Goal: Task Accomplishment & Management: Manage account settings

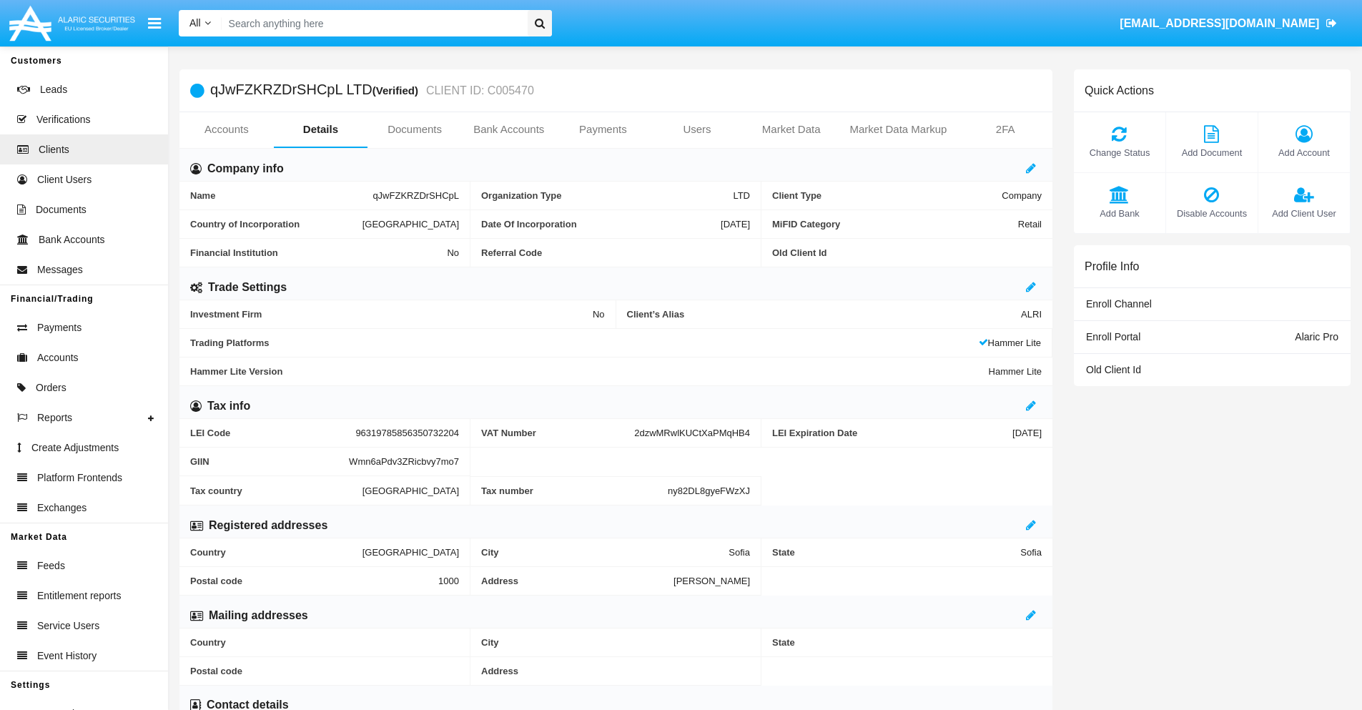
click at [1304, 152] on span "Add Account" at bounding box center [1304, 153] width 77 height 14
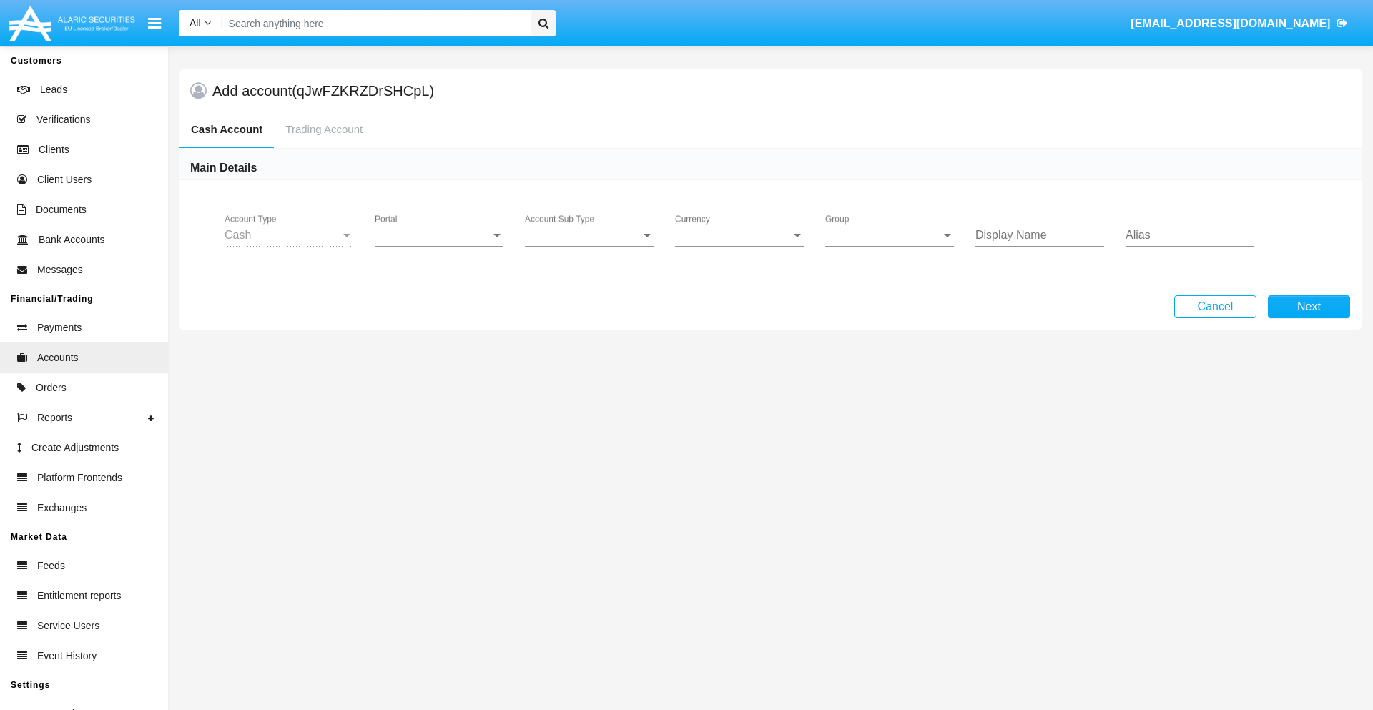
click at [439, 235] on span "Portal" at bounding box center [433, 235] width 116 height 13
click at [440, 246] on span "Alaric Pro" at bounding box center [429, 246] width 109 height 34
click at [589, 235] on span "Account Sub Type" at bounding box center [583, 235] width 116 height 13
click at [589, 246] on span "Trading Cash" at bounding box center [589, 246] width 129 height 34
click at [890, 235] on span "Group" at bounding box center [883, 235] width 116 height 13
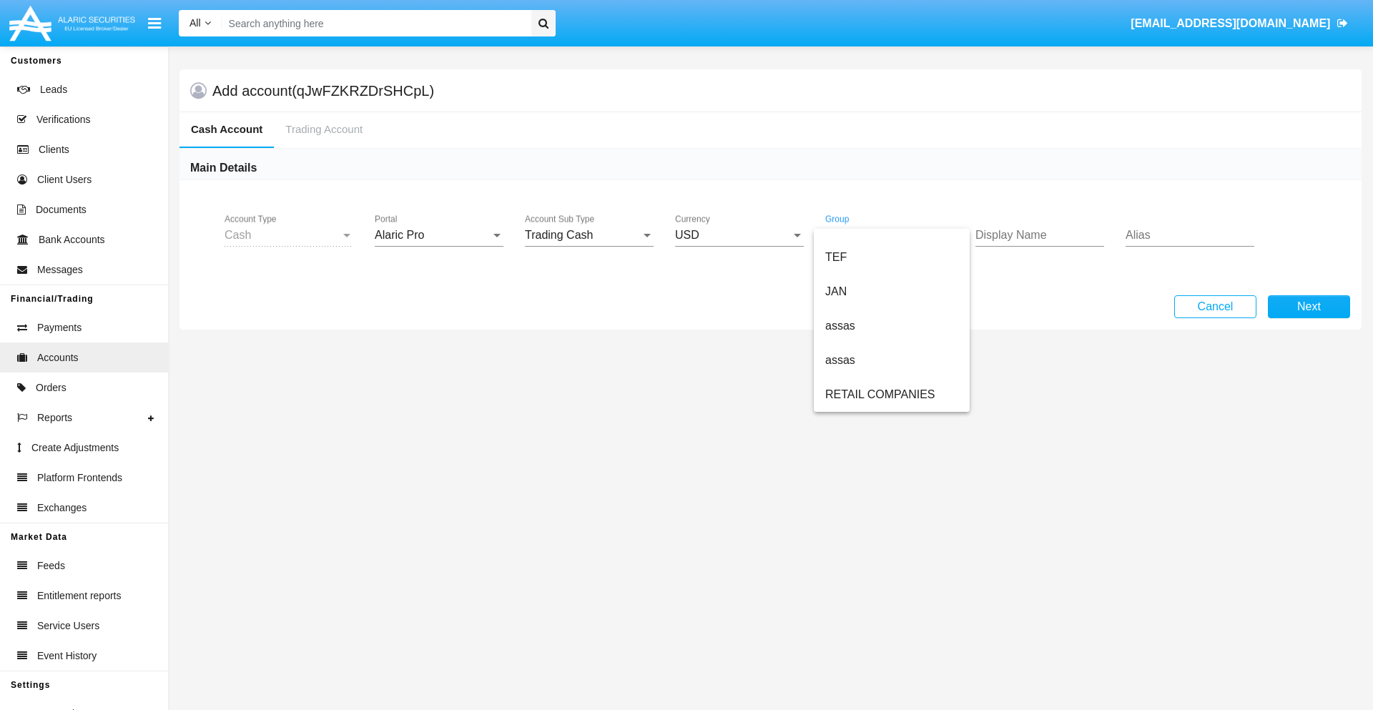
scroll to position [332, 0]
click at [891, 395] on span "ALARIC test" at bounding box center [891, 395] width 133 height 34
type input "ivory"
type input "green"
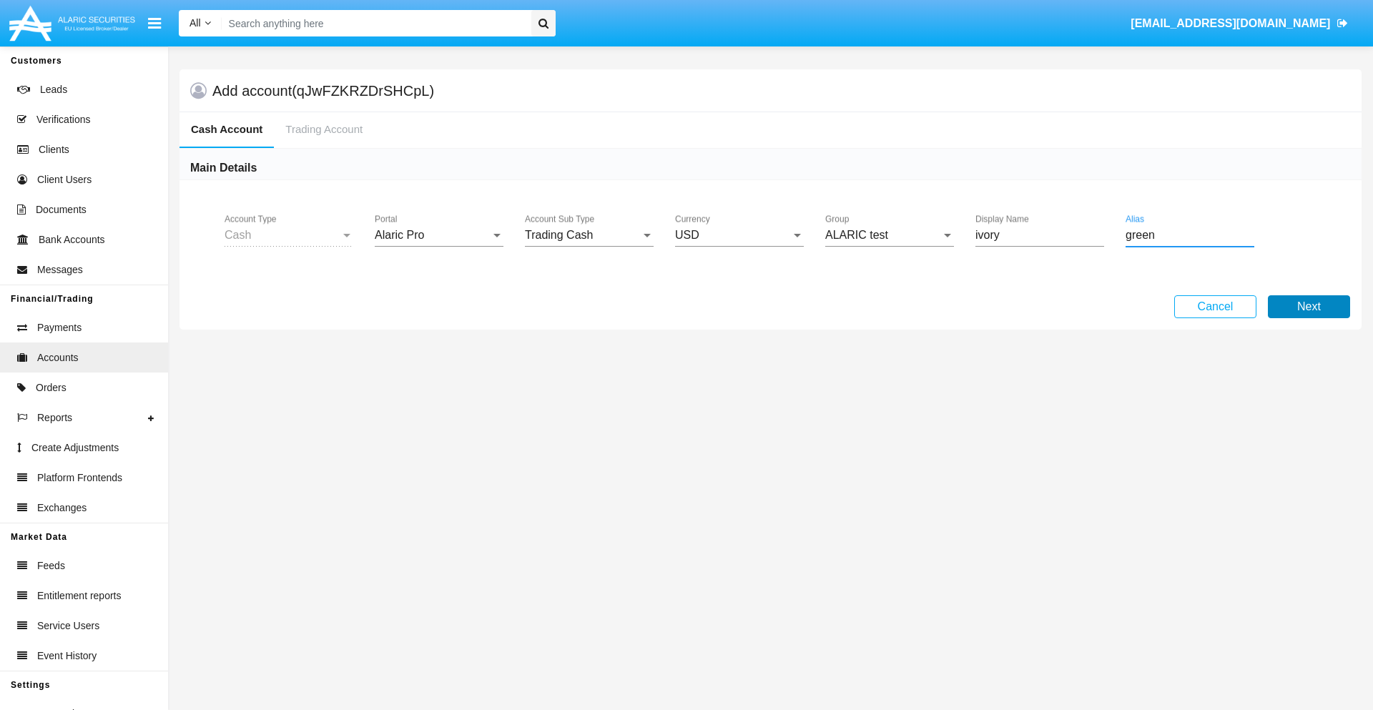
click at [1309, 307] on button "Next" at bounding box center [1309, 306] width 82 height 23
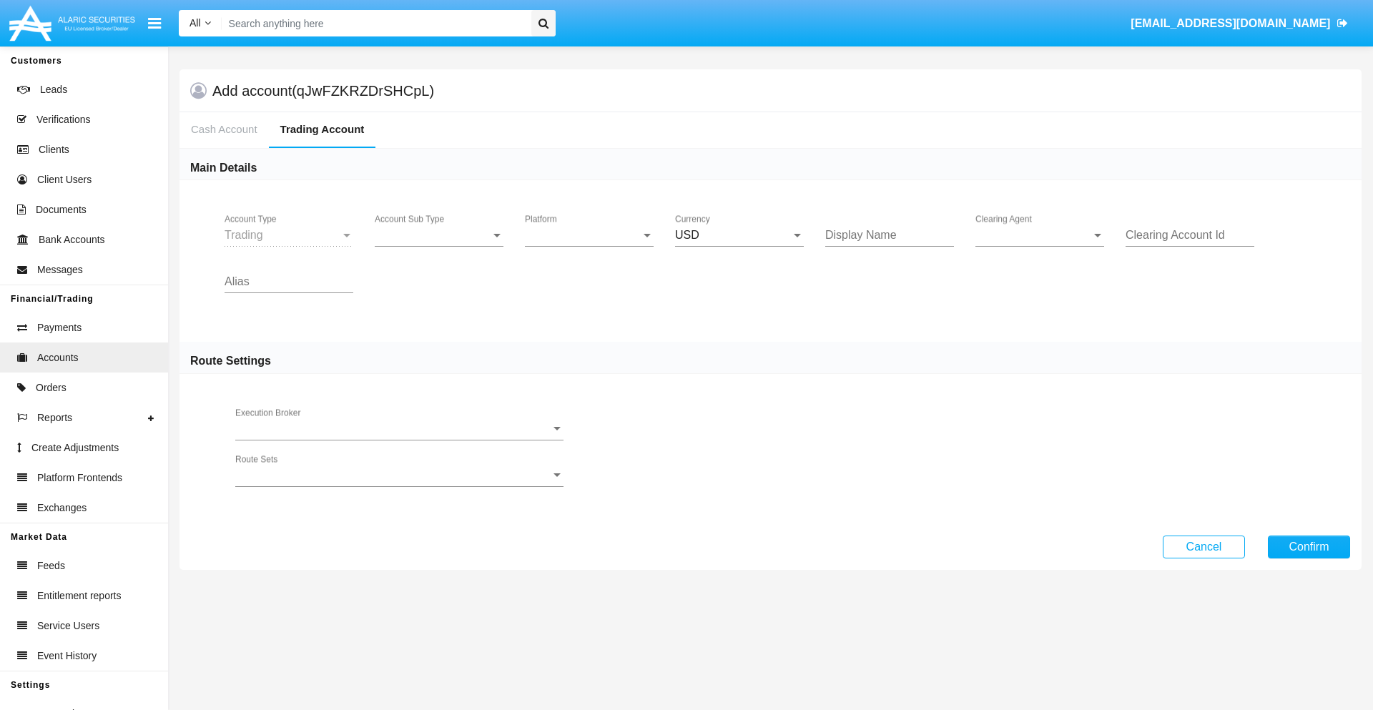
click at [439, 235] on span "Account Sub Type" at bounding box center [433, 235] width 116 height 13
click at [439, 246] on span "Trading" at bounding box center [439, 246] width 129 height 34
click at [589, 235] on span "Platform" at bounding box center [583, 235] width 116 height 13
click at [589, 246] on span "Hammer Lite" at bounding box center [589, 246] width 129 height 34
click at [1040, 235] on span "Clearing Agent" at bounding box center [1033, 235] width 116 height 13
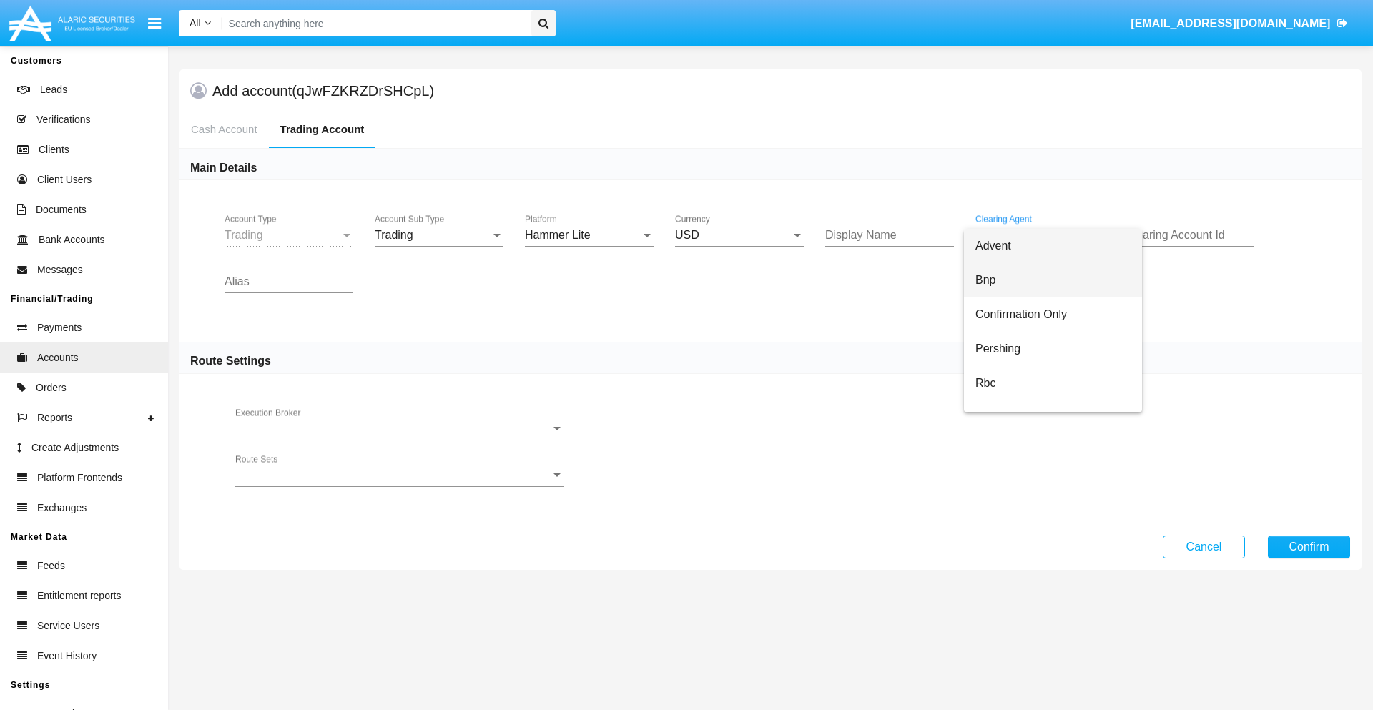
click at [1053, 280] on span "Bnp" at bounding box center [1052, 280] width 155 height 34
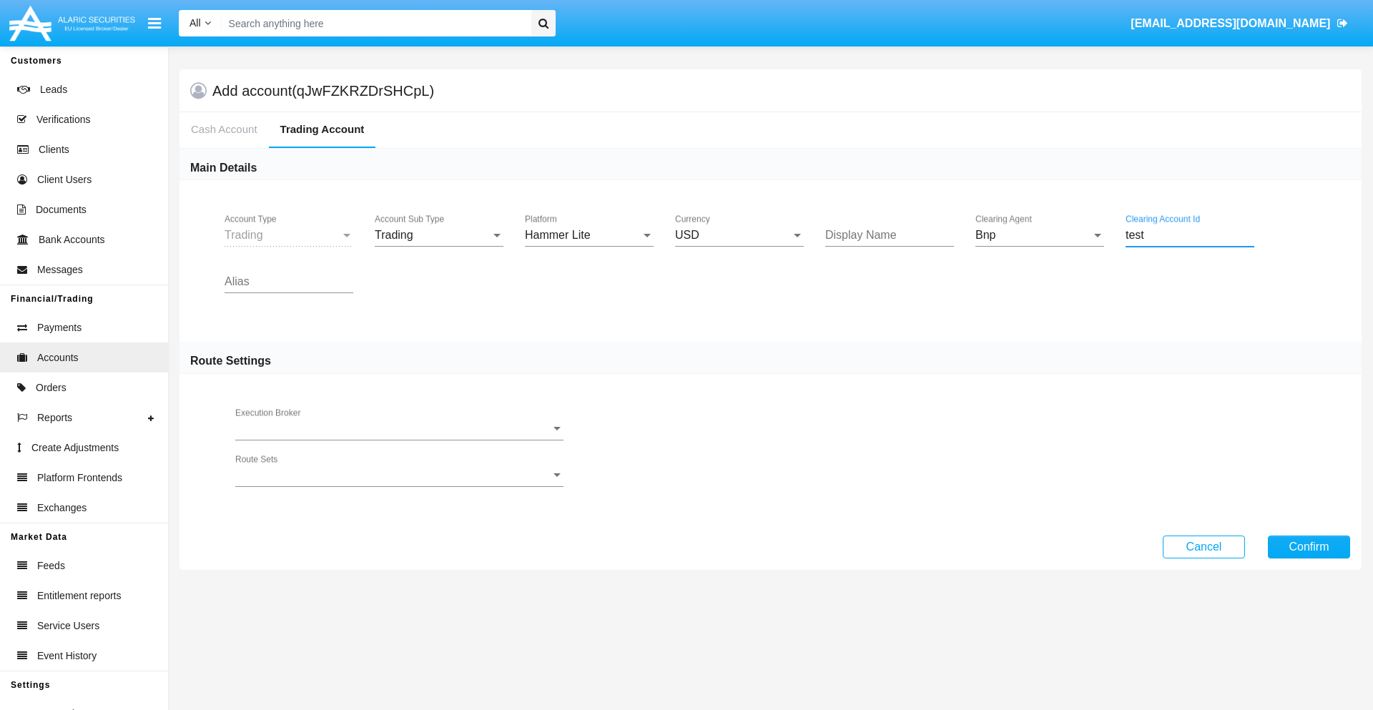
type input "test"
type input "olive"
type input "red"
click at [1309, 546] on button "Confirm" at bounding box center [1309, 547] width 82 height 23
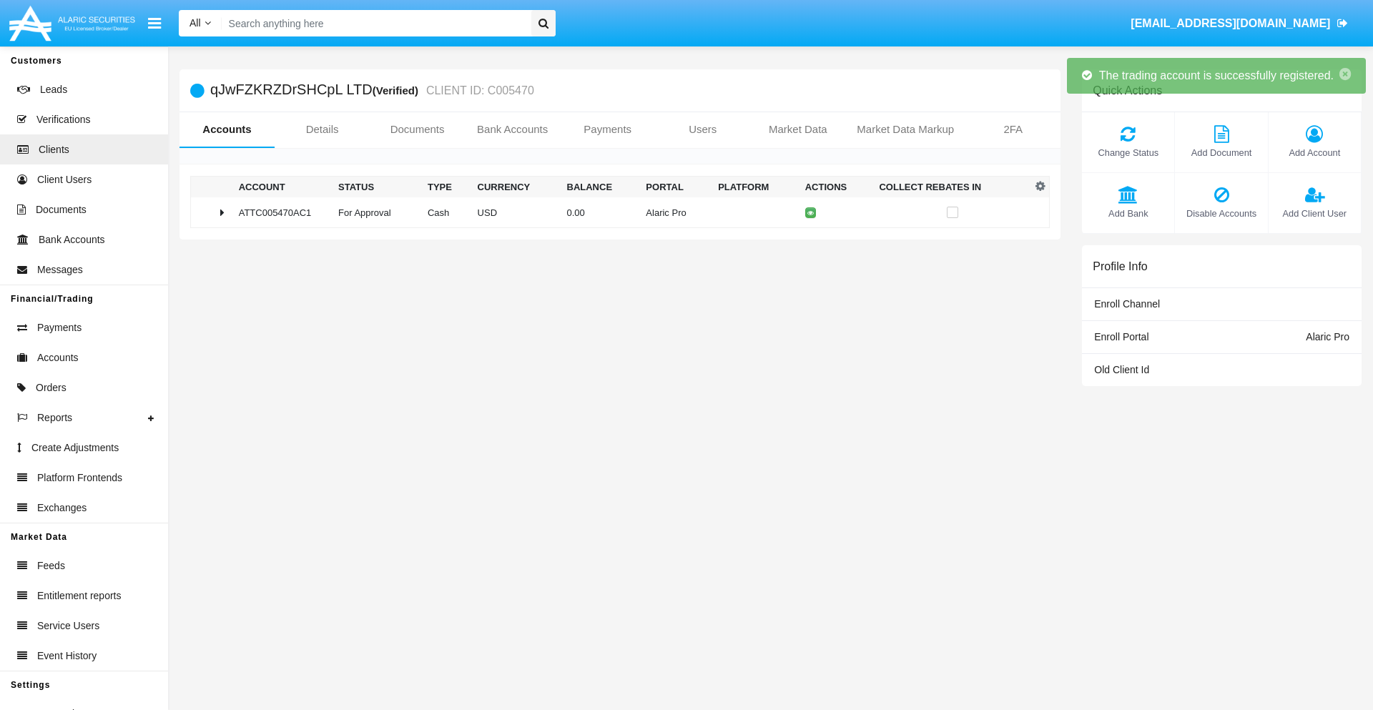
click at [614, 212] on td "0.00" at bounding box center [600, 212] width 79 height 31
click at [811, 212] on icon at bounding box center [814, 213] width 6 height 6
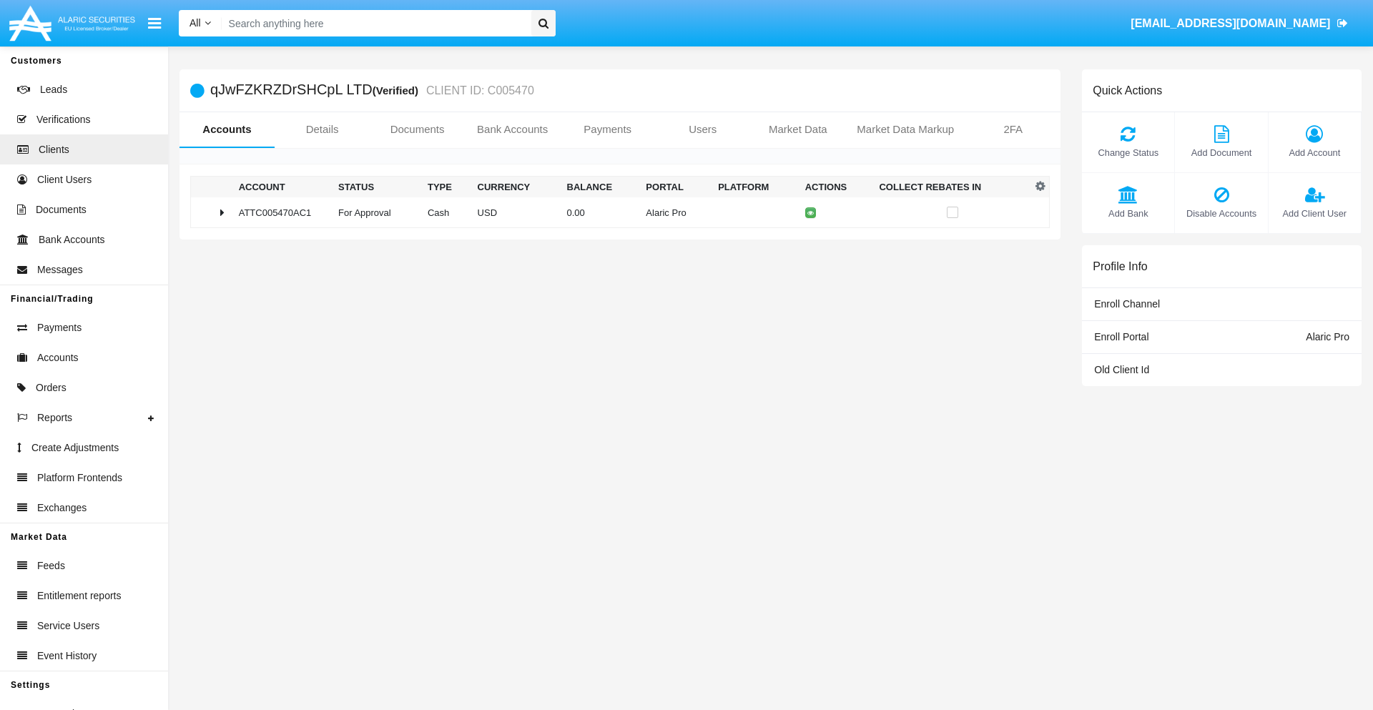
click at [614, 212] on td "0.00" at bounding box center [600, 212] width 79 height 31
click at [811, 242] on icon at bounding box center [814, 243] width 6 height 6
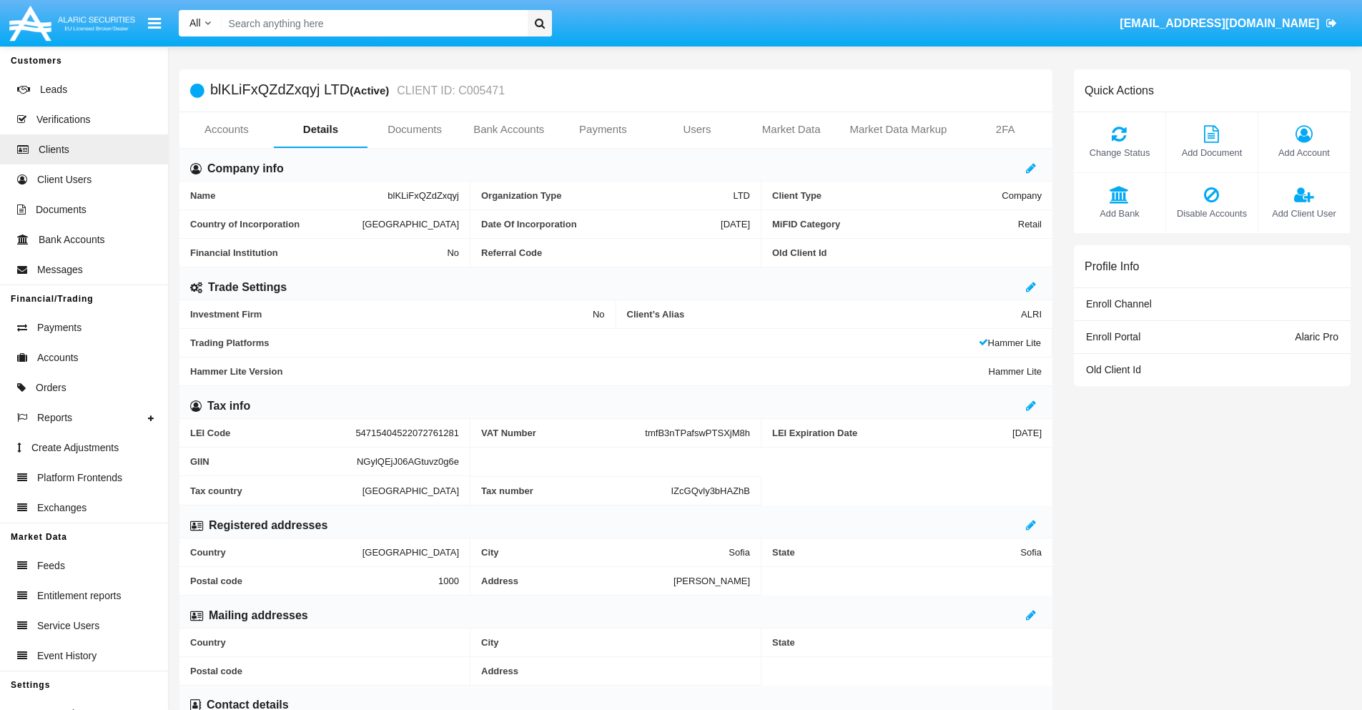
click at [226, 129] on link "Accounts" at bounding box center [226, 129] width 94 height 34
click at [1304, 152] on span "Add Account" at bounding box center [1304, 153] width 77 height 14
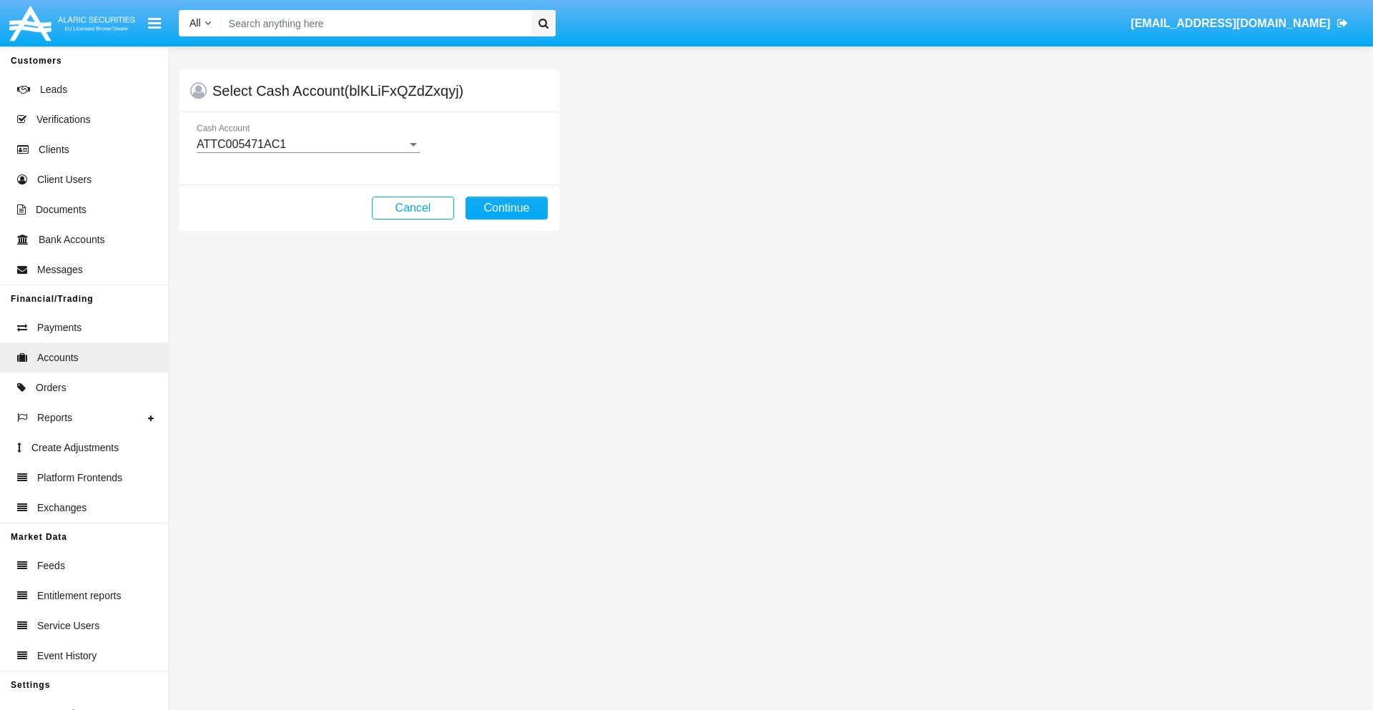
click at [307, 144] on div "ATTC005471AC1" at bounding box center [302, 144] width 210 height 13
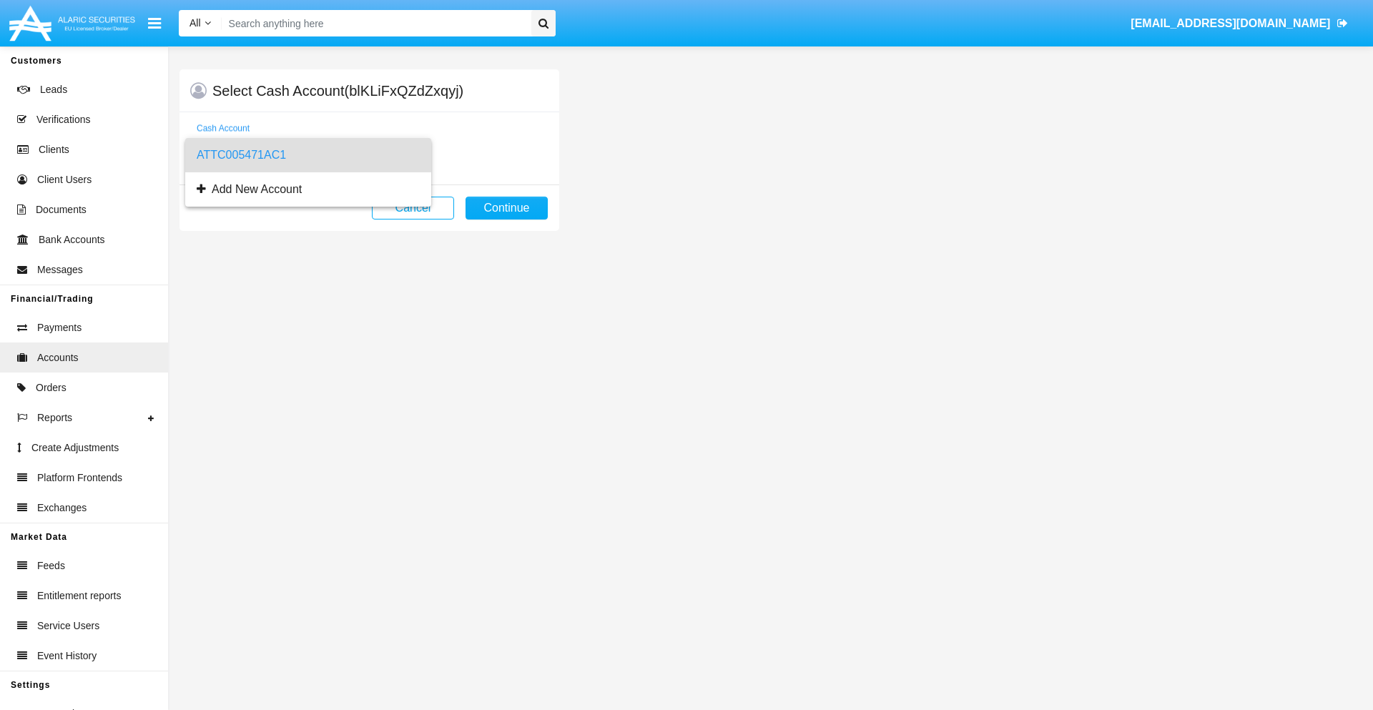
click at [307, 155] on span "ATTC005471AC1" at bounding box center [308, 155] width 223 height 34
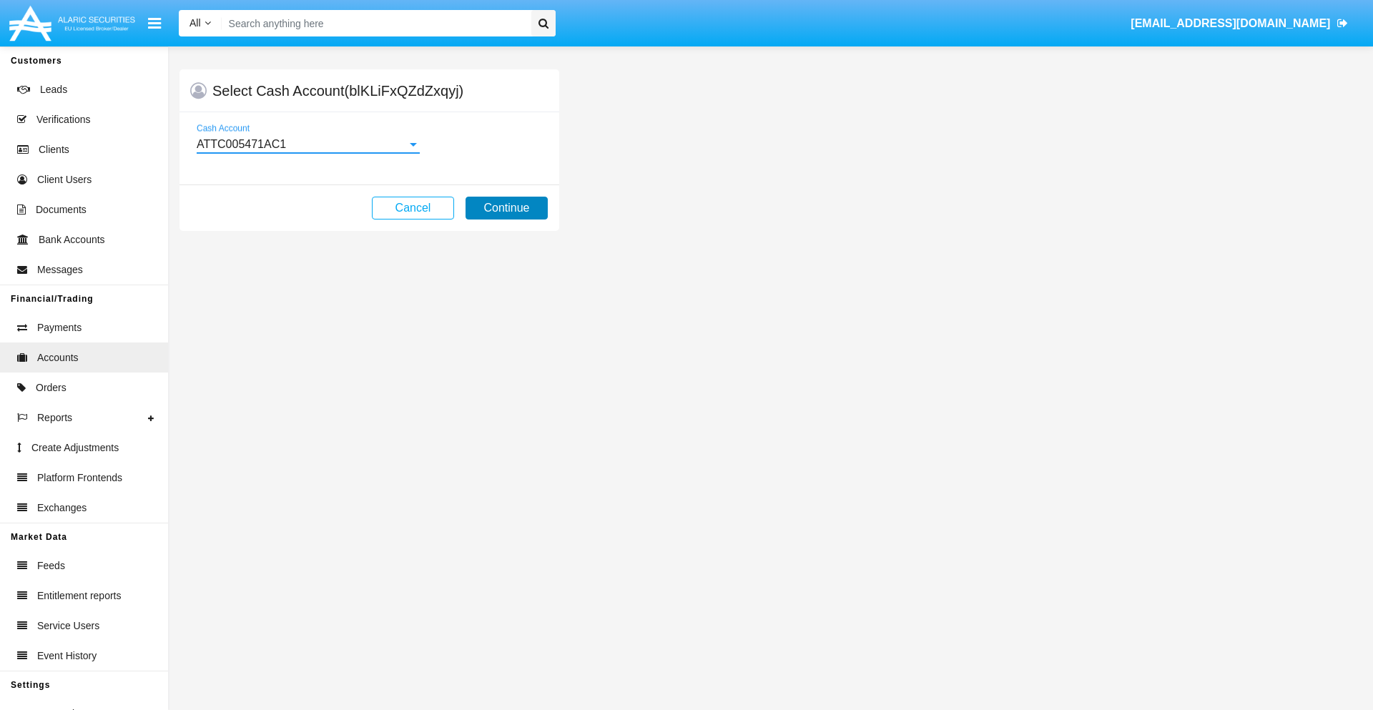
click at [506, 208] on button "Continue" at bounding box center [507, 208] width 82 height 23
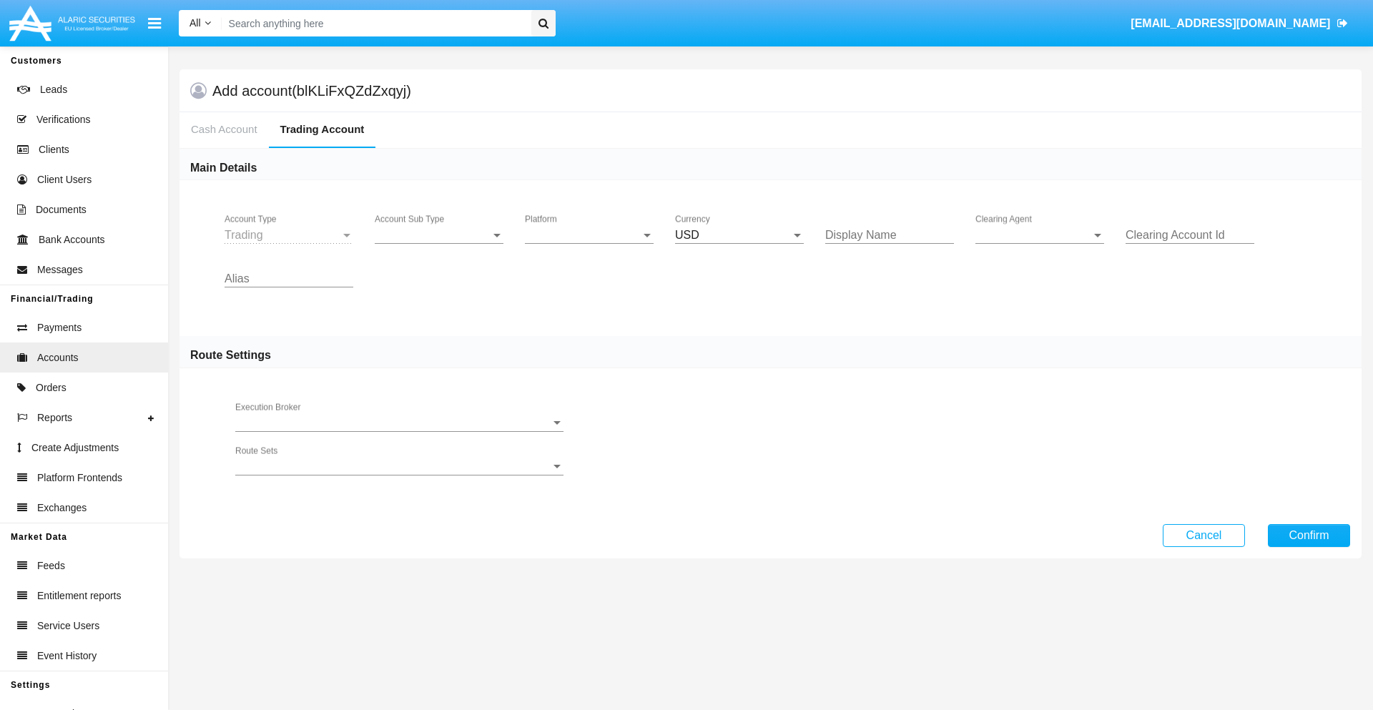
click at [439, 235] on span "Account Sub Type" at bounding box center [433, 235] width 116 height 13
click at [439, 246] on span "Trading" at bounding box center [439, 246] width 129 height 34
click at [589, 235] on span "Platform" at bounding box center [583, 235] width 116 height 13
click at [589, 246] on span "Hammer Lite" at bounding box center [589, 246] width 129 height 34
click at [1040, 235] on span "Clearing Agent" at bounding box center [1033, 235] width 116 height 13
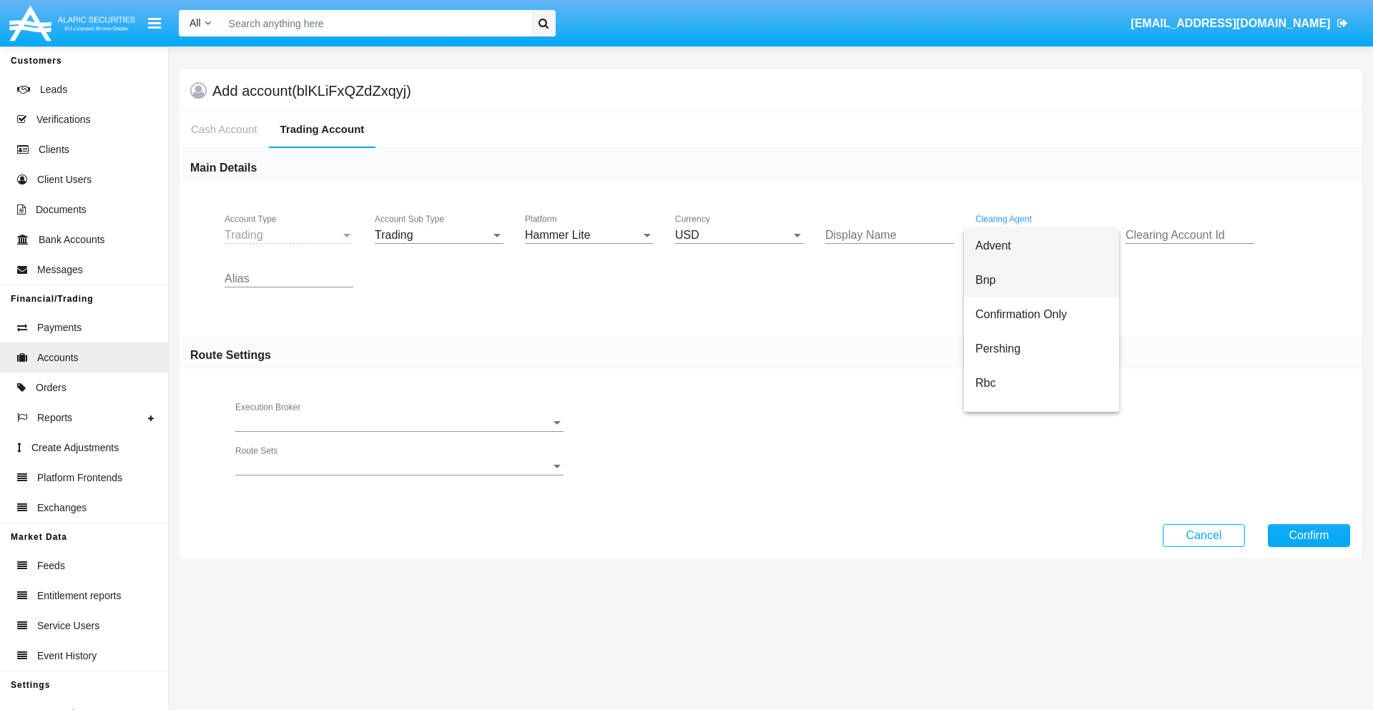
click at [1053, 280] on span "Bnp" at bounding box center [1041, 280] width 132 height 34
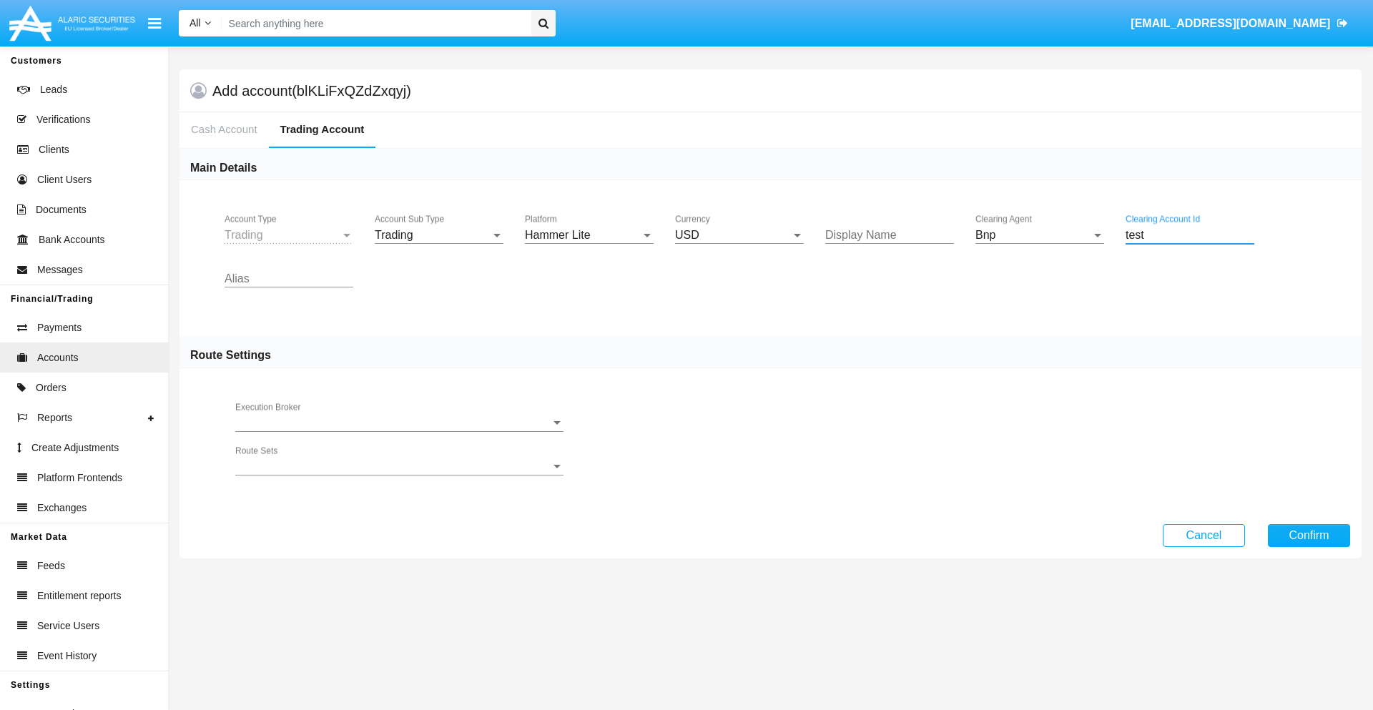
type input "test"
type input "green"
type input "sky blue"
click at [1309, 535] on button "Confirm" at bounding box center [1309, 535] width 82 height 23
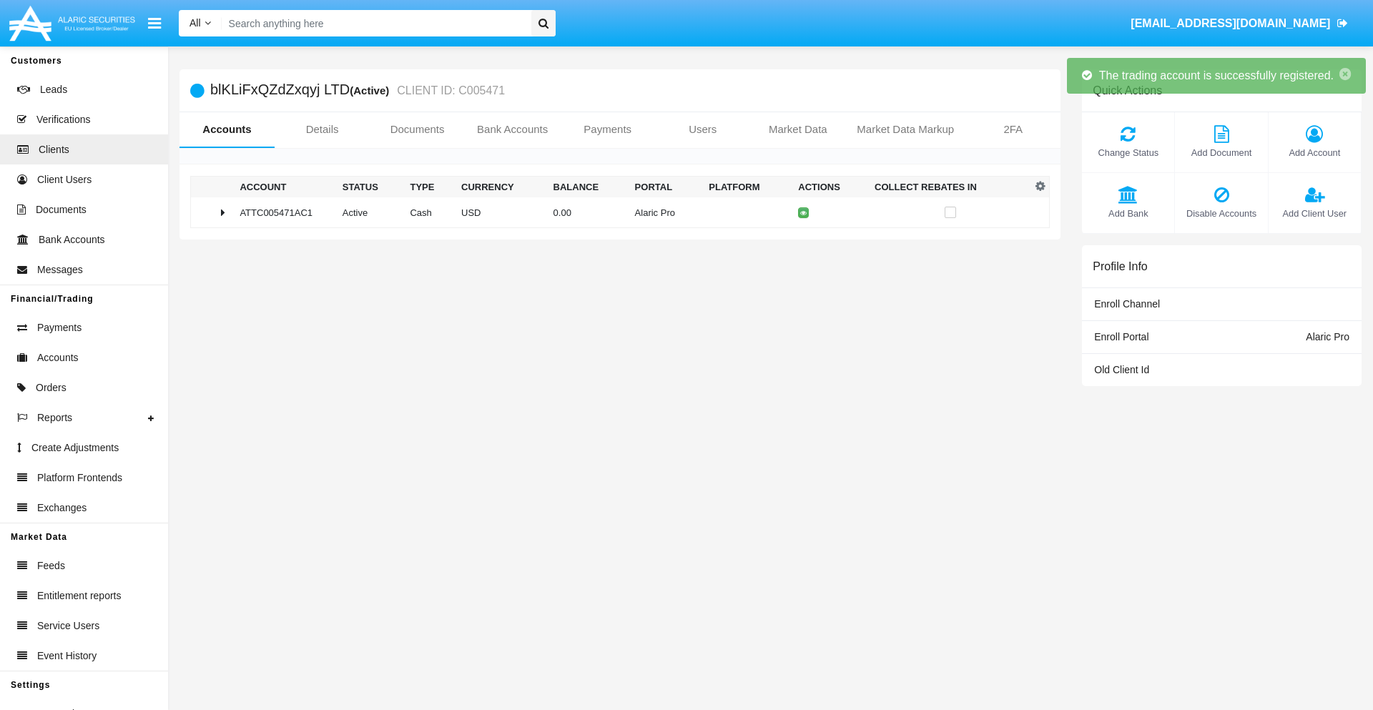
click at [614, 212] on td "0.00" at bounding box center [589, 212] width 82 height 31
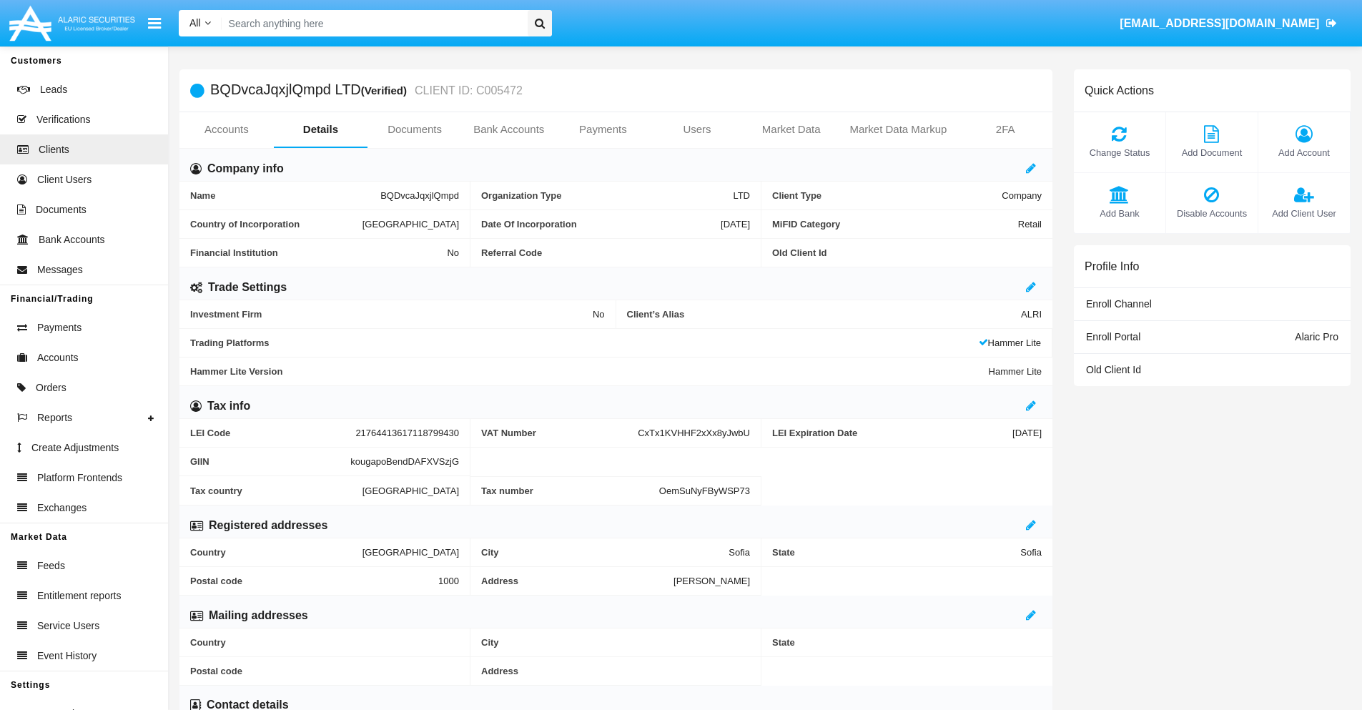
click at [226, 129] on link "Accounts" at bounding box center [226, 129] width 94 height 34
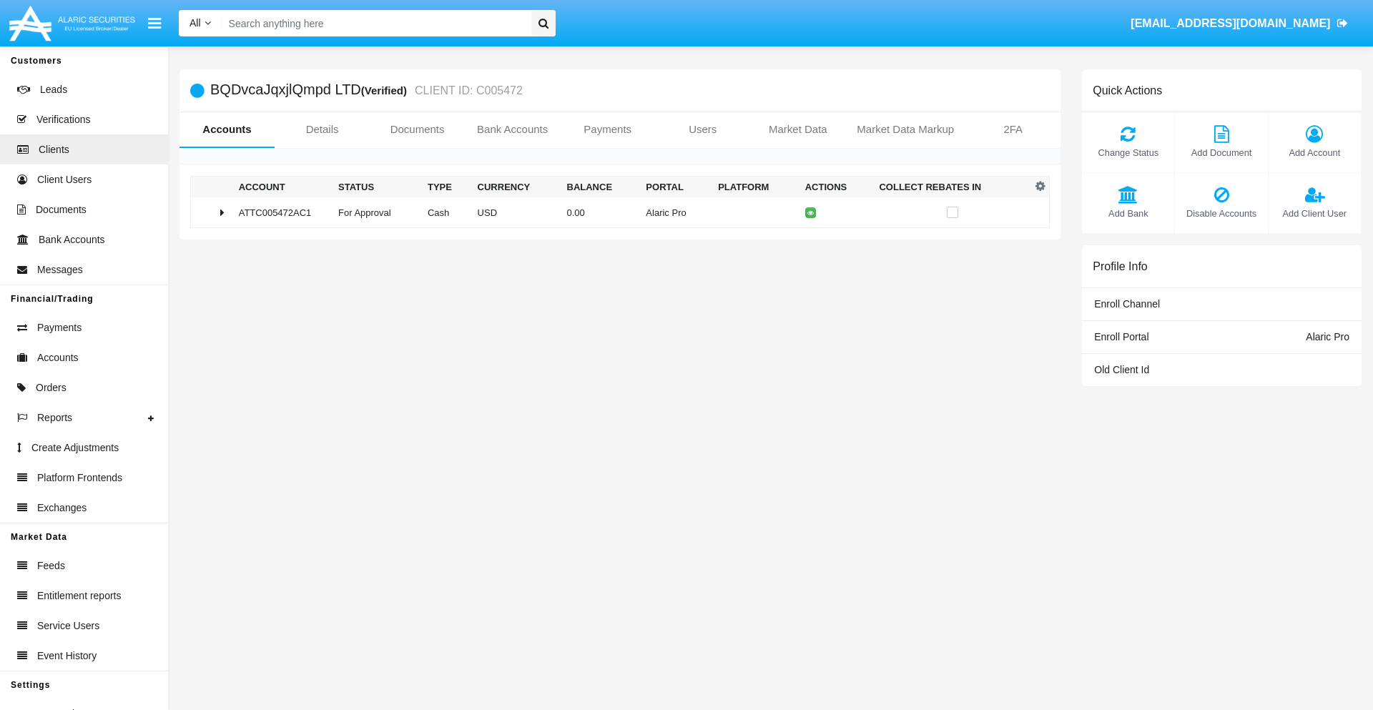
click at [1128, 152] on span "Change Status" at bounding box center [1128, 153] width 78 height 14
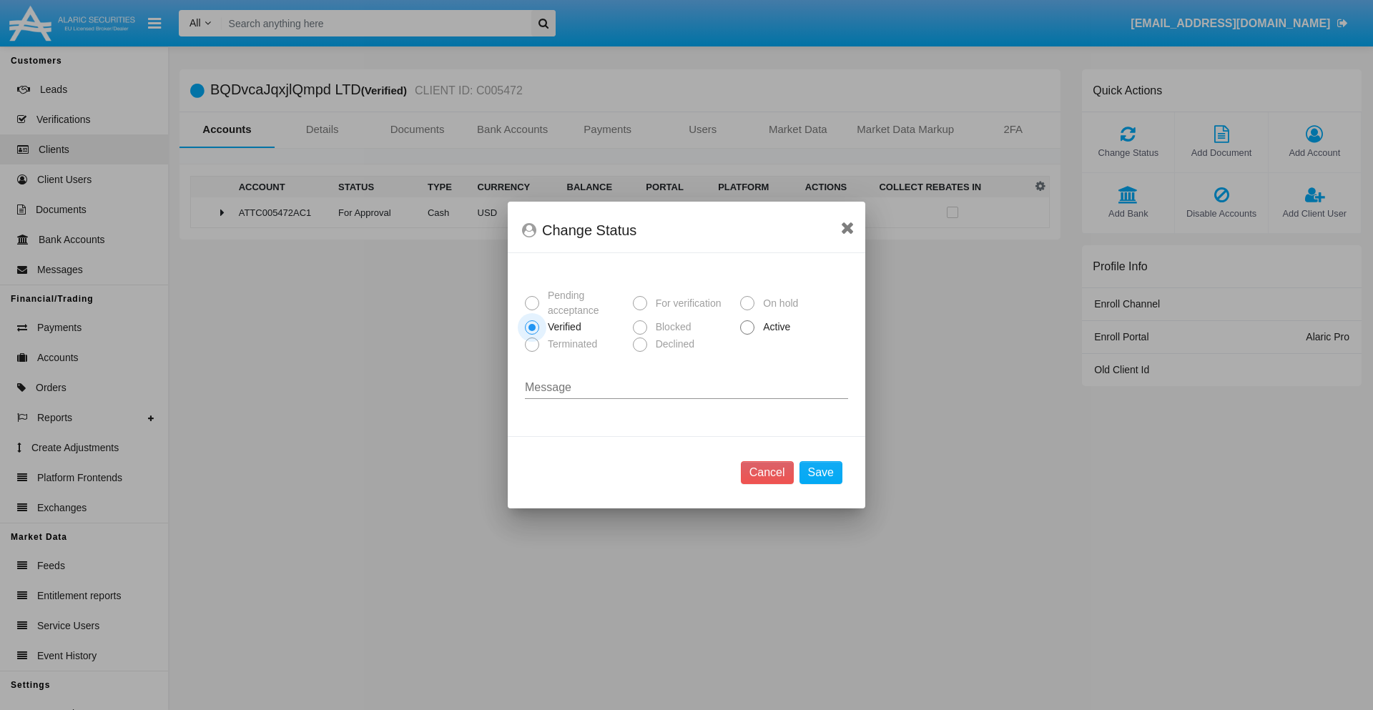
click at [774, 327] on span "Active" at bounding box center [773, 327] width 39 height 15
click at [747, 335] on input "Active" at bounding box center [747, 335] width 1 height 1
radio input "true"
click at [820, 473] on button "Save" at bounding box center [820, 472] width 43 height 23
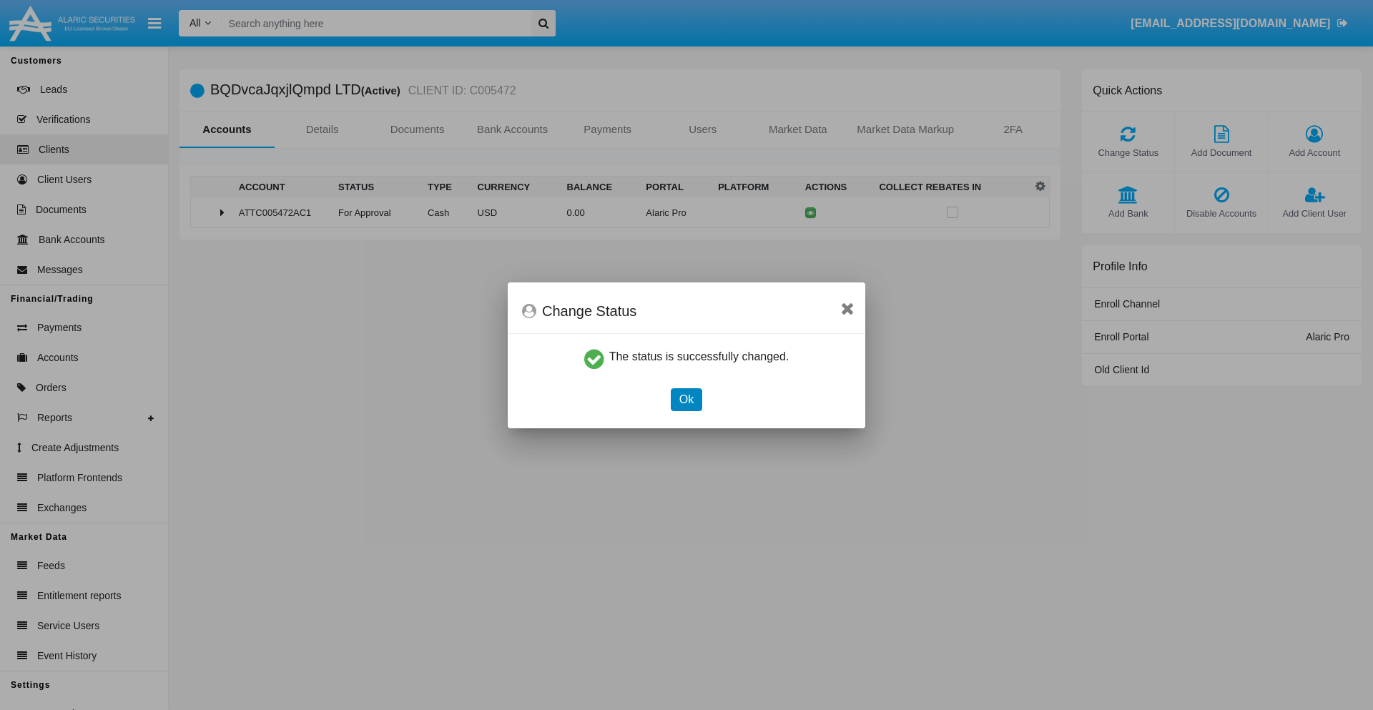
click at [686, 399] on button "Ok" at bounding box center [686, 399] width 31 height 23
